Goal: Find specific page/section: Find specific page/section

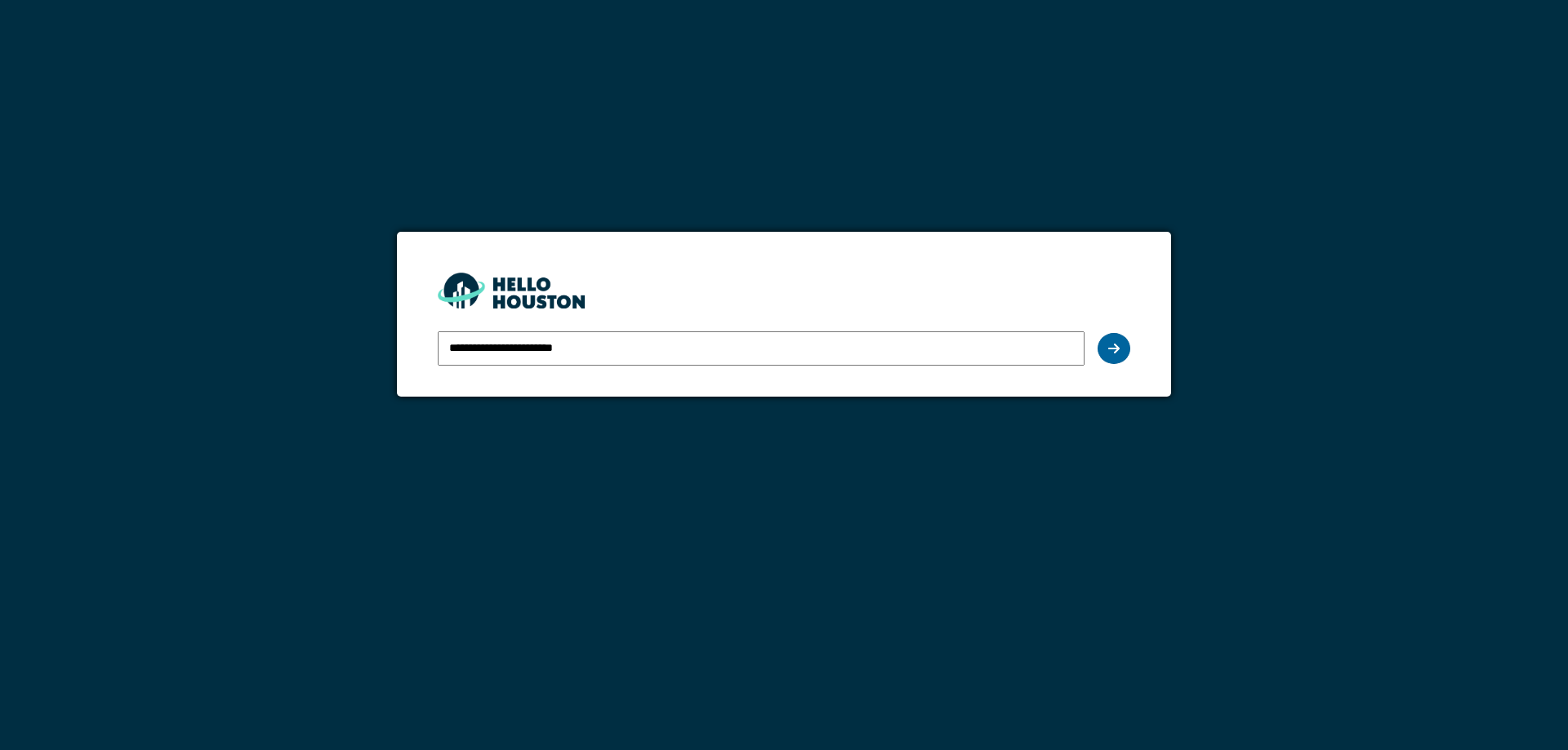
click at [1122, 357] on div at bounding box center [1114, 349] width 33 height 31
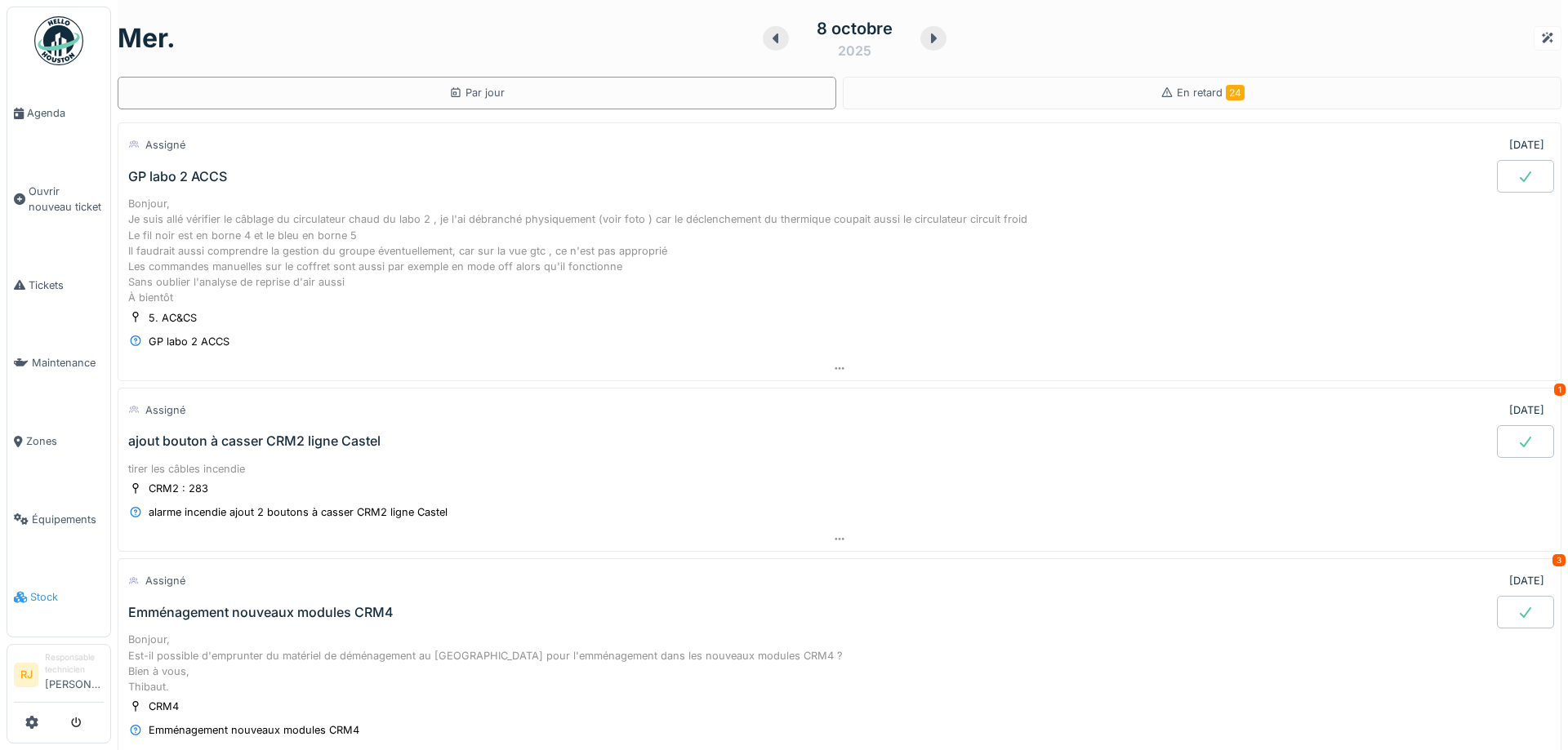
click at [38, 589] on span "Stock" at bounding box center [66, 597] width 73 height 15
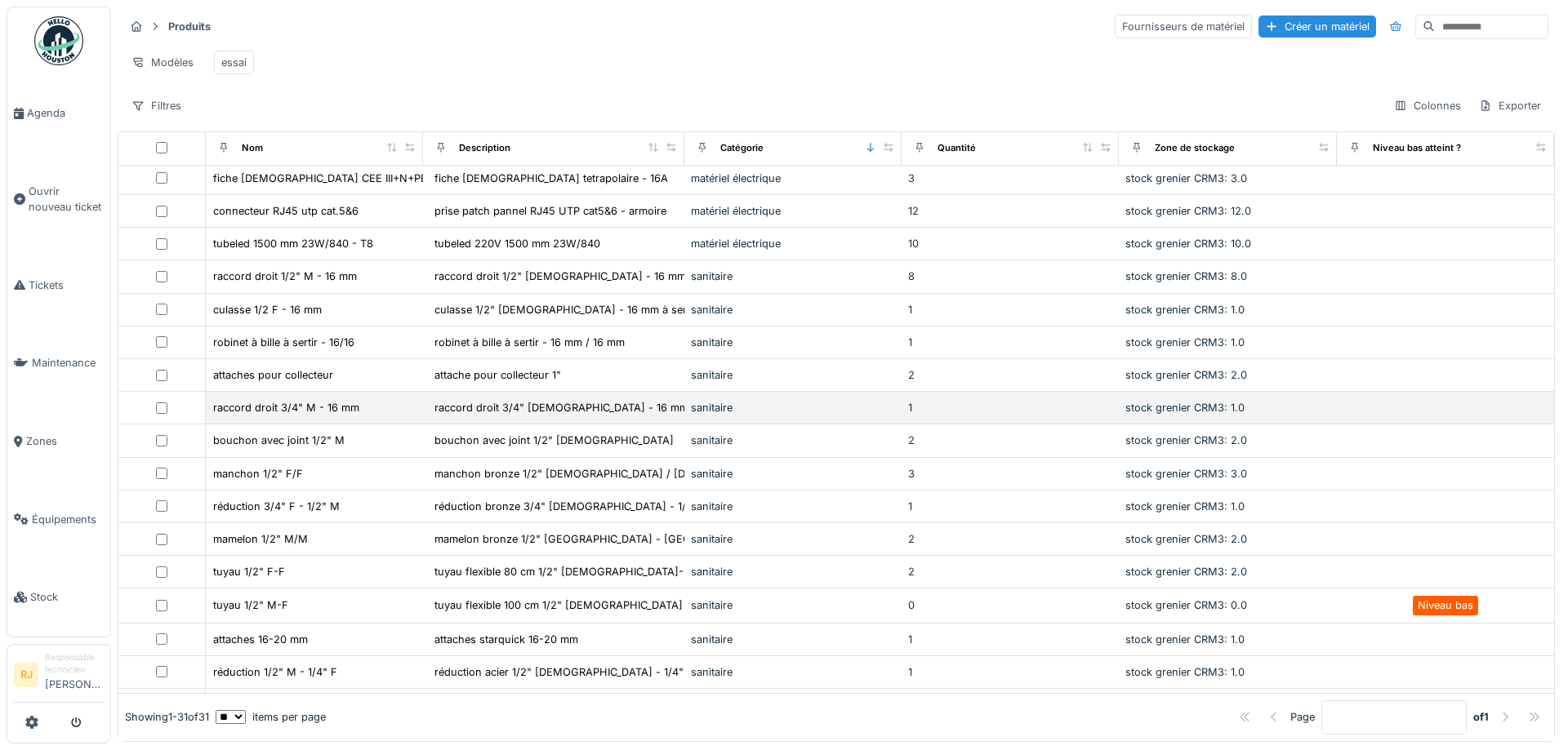
scroll to position [220, 0]
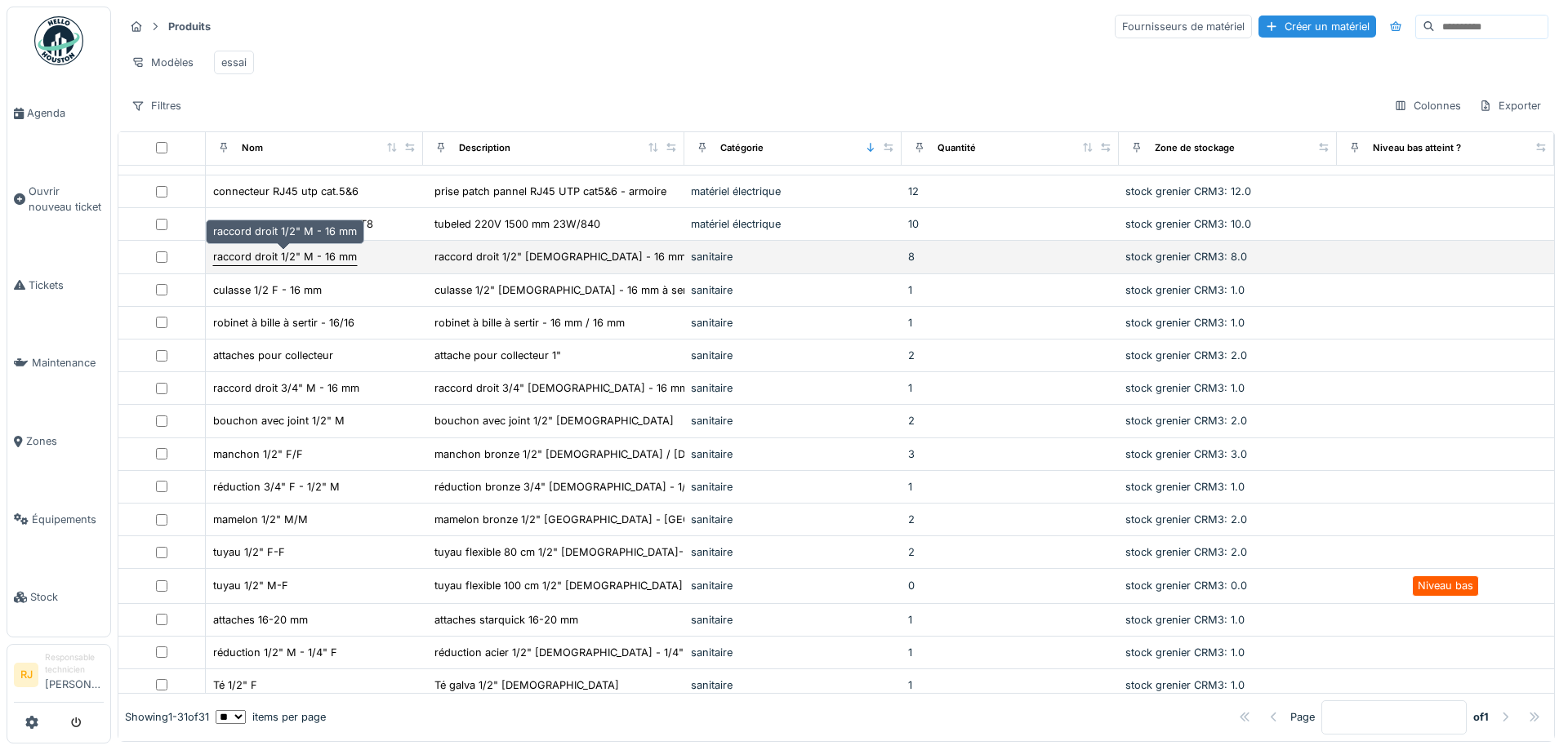
click at [262, 265] on div "raccord droit 1/2" M - 16 mm" at bounding box center [284, 257] width 146 height 17
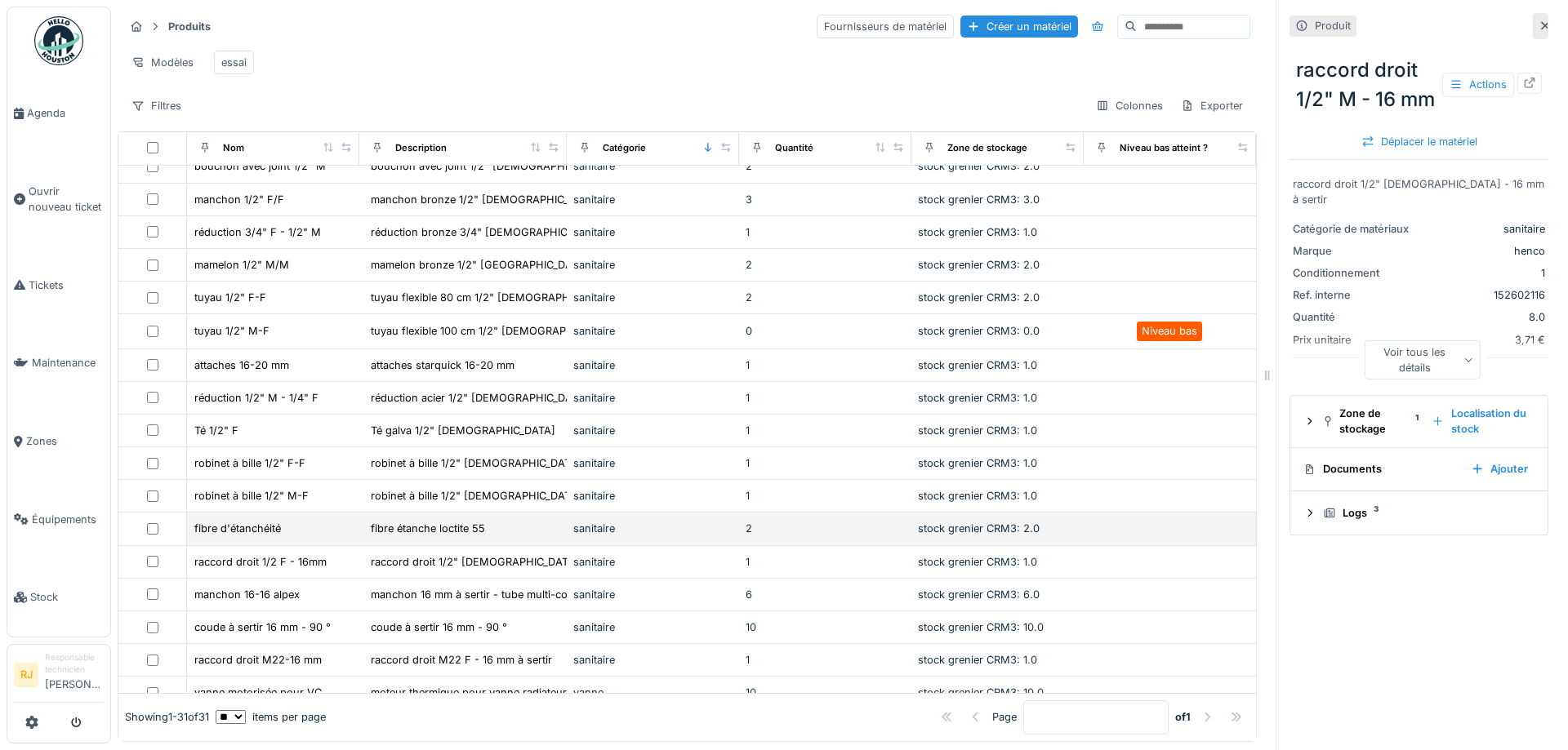
scroll to position [493, 0]
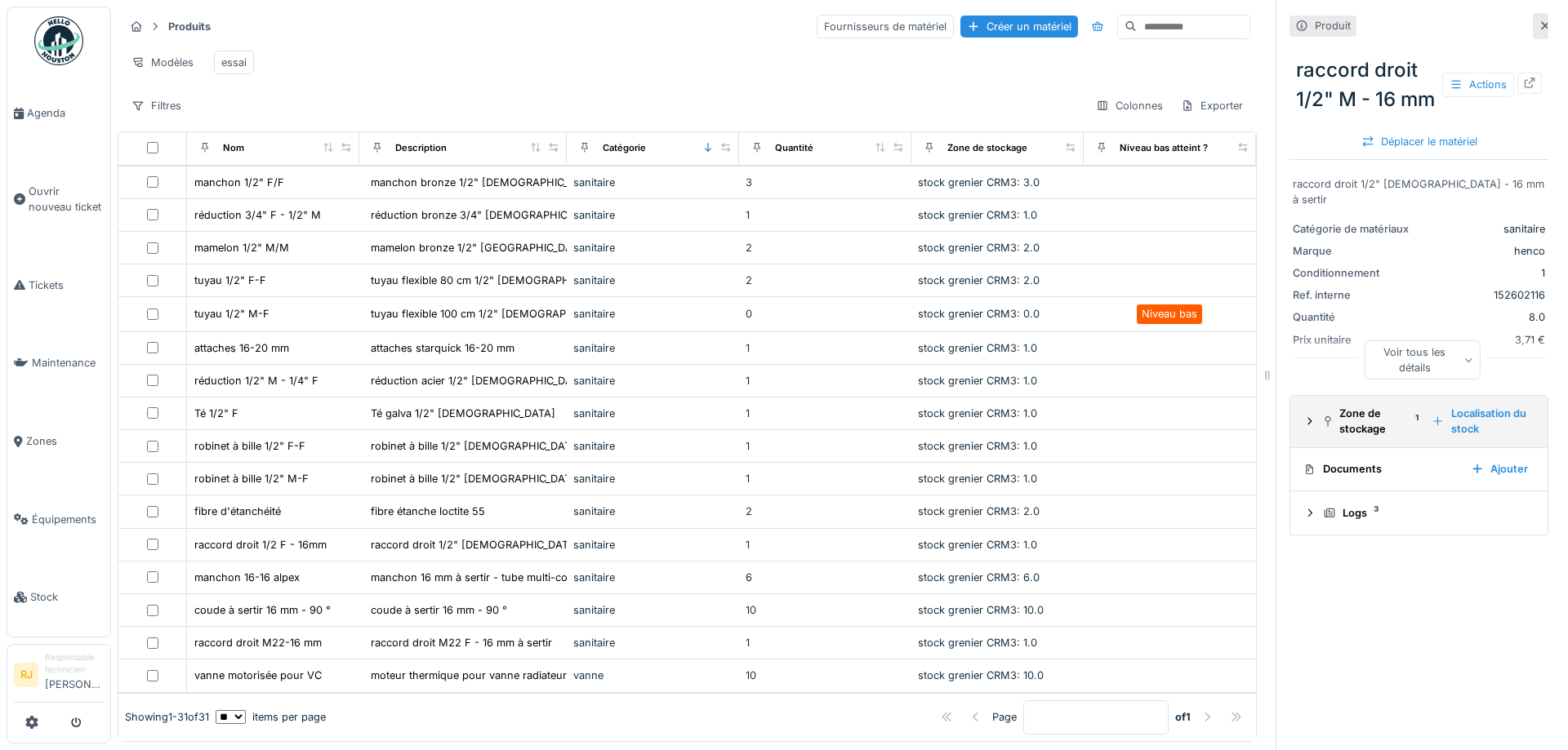
click at [1345, 414] on div "Zone de stockage 1" at bounding box center [1370, 421] width 96 height 31
